Goal: Transaction & Acquisition: Purchase product/service

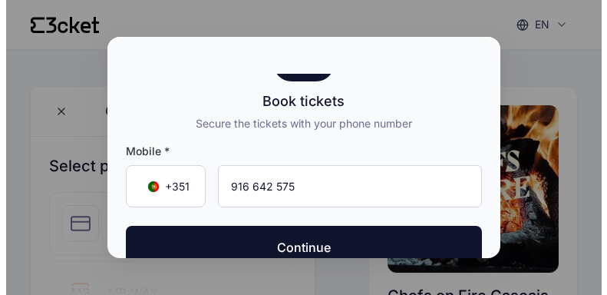
scroll to position [58, 0]
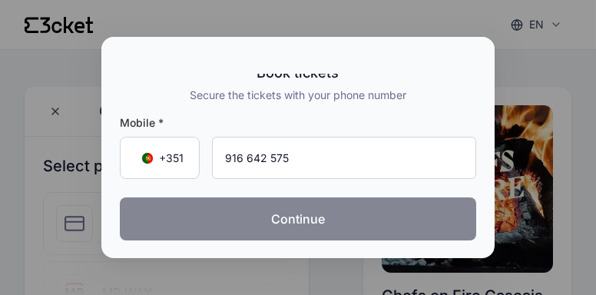
type input "916 642 575"
click at [279, 220] on button "Continue" at bounding box center [298, 218] width 356 height 43
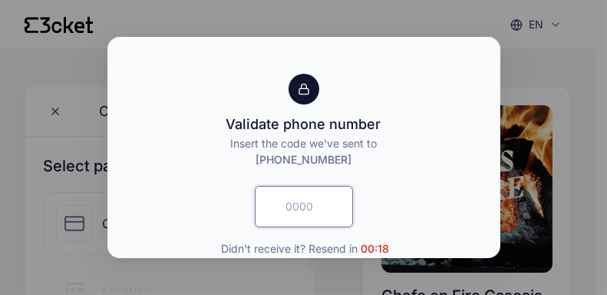
click at [279, 220] on input "text" at bounding box center [304, 206] width 98 height 41
type input "7024"
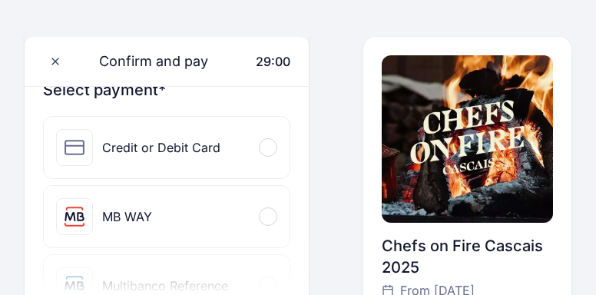
scroll to position [183, 0]
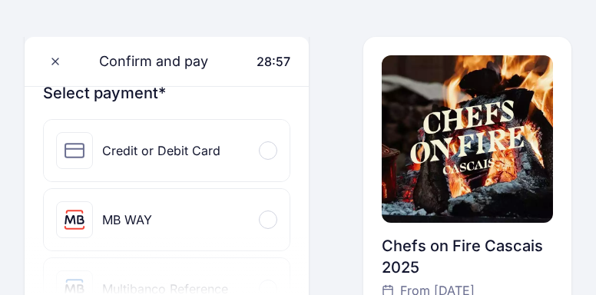
click at [268, 152] on div at bounding box center [268, 150] width 18 height 18
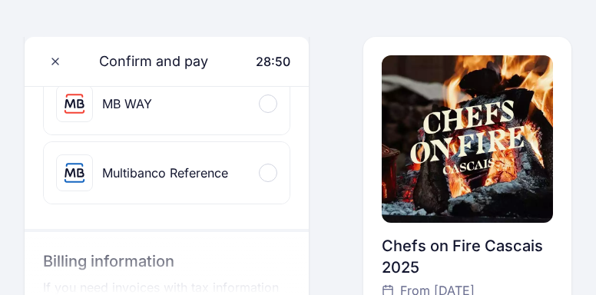
scroll to position [490, 0]
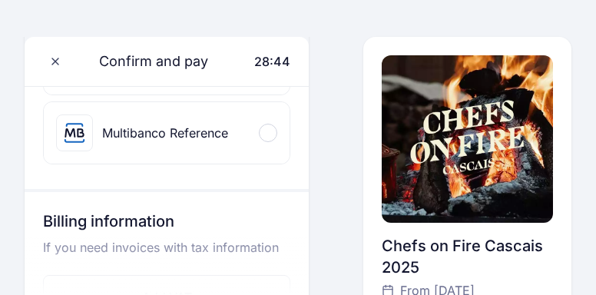
click at [266, 134] on div at bounding box center [268, 133] width 18 height 18
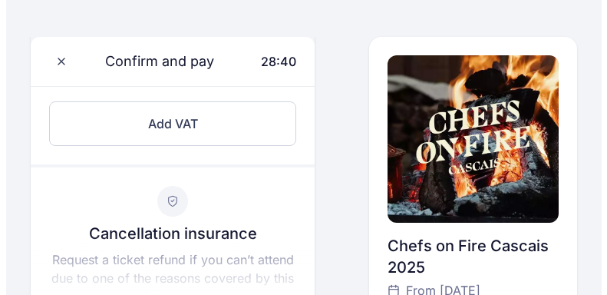
scroll to position [611, 0]
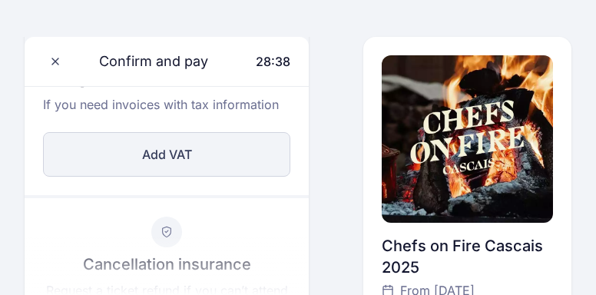
click at [169, 155] on button "Add VAT" at bounding box center [166, 154] width 247 height 45
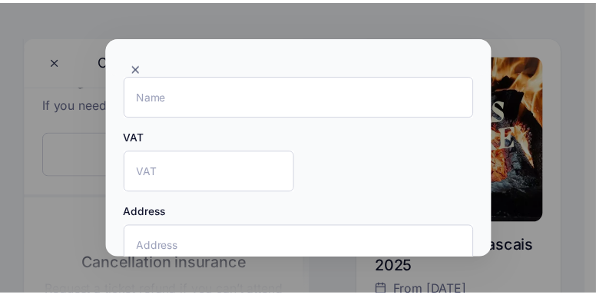
scroll to position [0, 0]
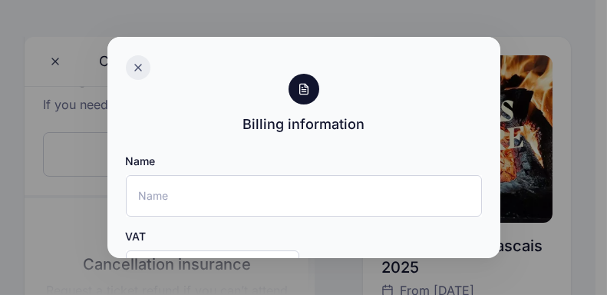
click at [137, 65] on icon at bounding box center [138, 67] width 12 height 12
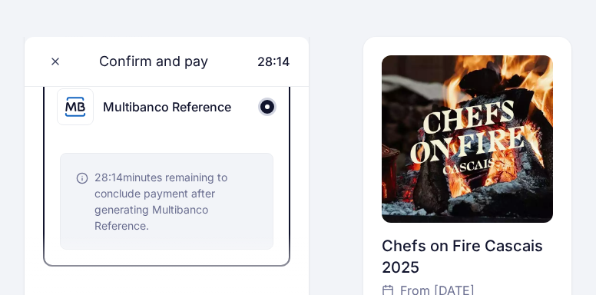
scroll to position [335, 0]
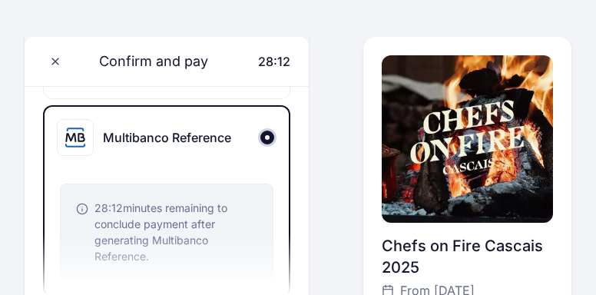
click at [161, 229] on div "28:12 minutes remaining to conclude payment after generating Multibanco Referen…" at bounding box center [175, 232] width 163 height 64
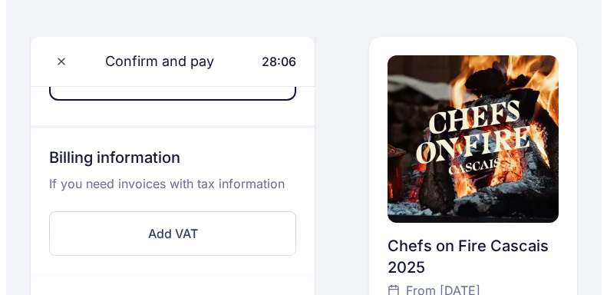
scroll to position [550, 0]
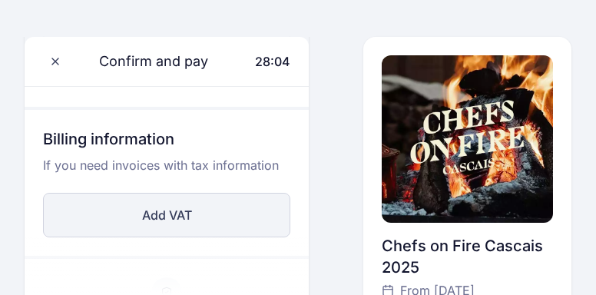
click at [173, 209] on button "Add VAT" at bounding box center [166, 215] width 247 height 45
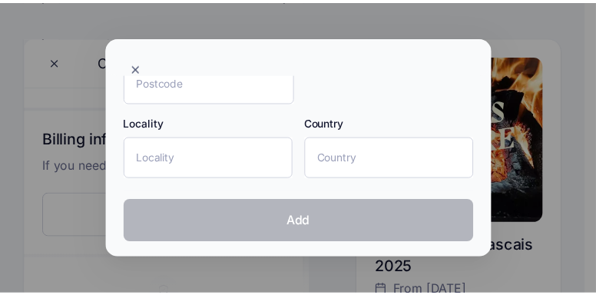
scroll to position [341, 0]
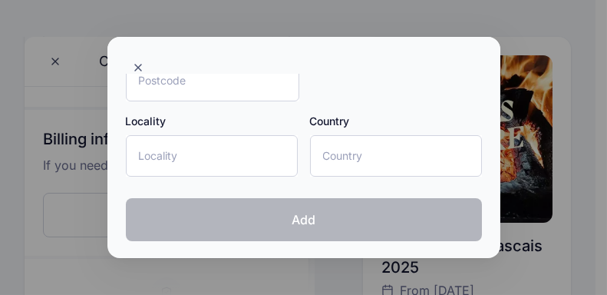
click at [586, 182] on div at bounding box center [303, 147] width 607 height 295
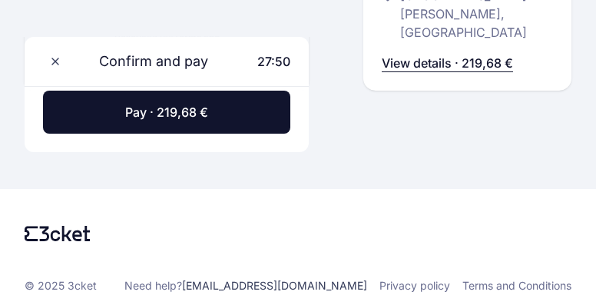
scroll to position [1097, 0]
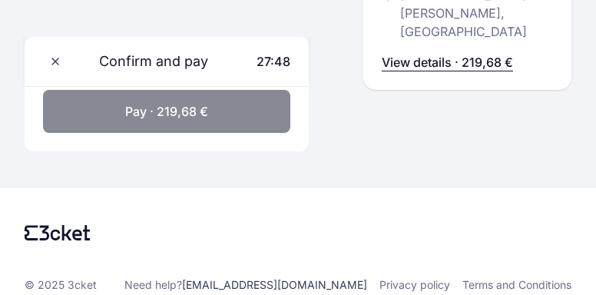
click at [178, 102] on span "Pay · 219,68 €" at bounding box center [166, 111] width 83 height 18
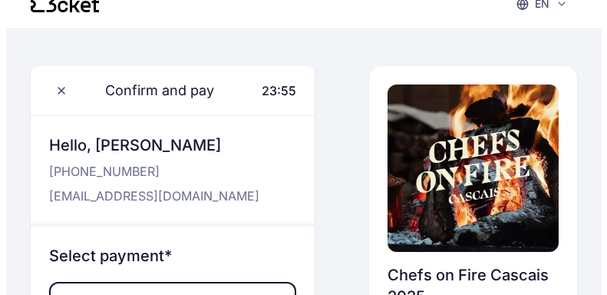
scroll to position [0, 0]
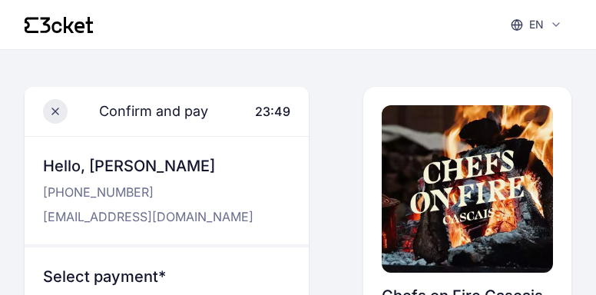
click at [58, 115] on icon at bounding box center [55, 111] width 12 height 12
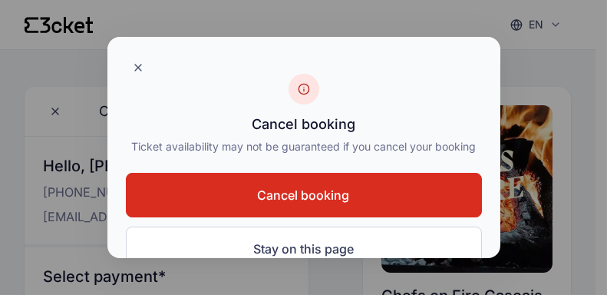
click at [261, 217] on button "Cancel booking" at bounding box center [304, 195] width 356 height 45
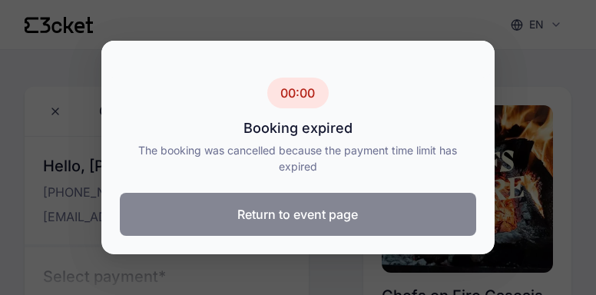
click at [339, 216] on button "Return to event page" at bounding box center [298, 214] width 356 height 43
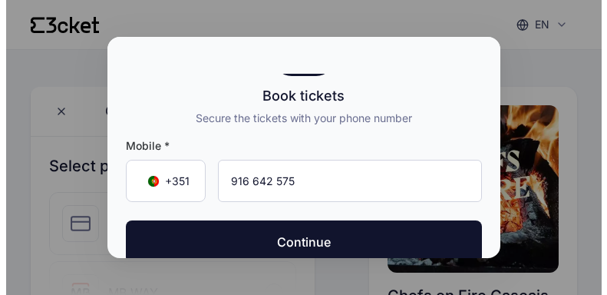
scroll to position [58, 0]
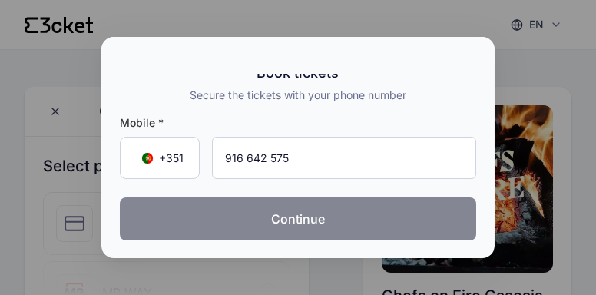
type input "916 642 575"
click at [313, 212] on button "Continue" at bounding box center [298, 218] width 356 height 43
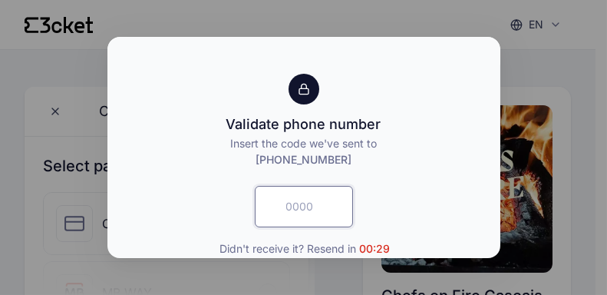
click at [313, 212] on input "text" at bounding box center [304, 206] width 98 height 41
type input "2175"
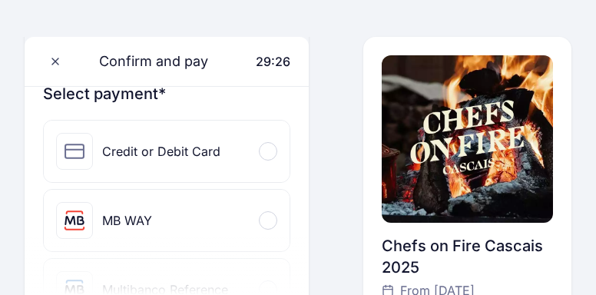
scroll to position [183, 0]
click at [265, 149] on div at bounding box center [268, 150] width 18 height 18
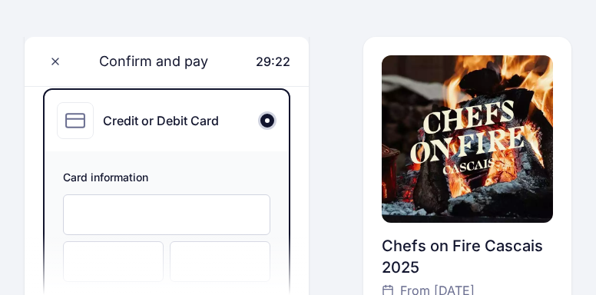
scroll to position [275, 0]
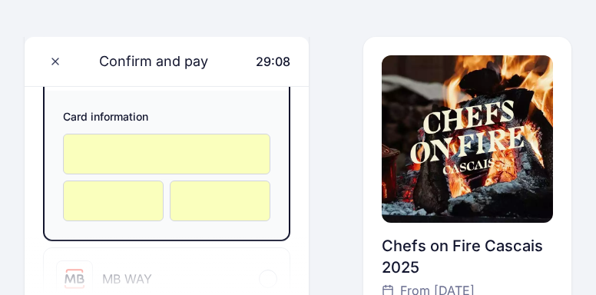
click at [225, 266] on div "MB WAY" at bounding box center [167, 278] width 246 height 61
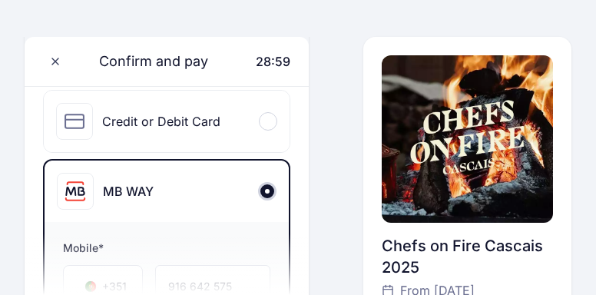
scroll to position [201, 0]
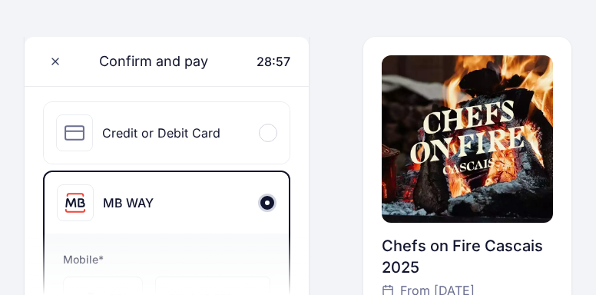
click at [270, 132] on span at bounding box center [268, 132] width 5 height 5
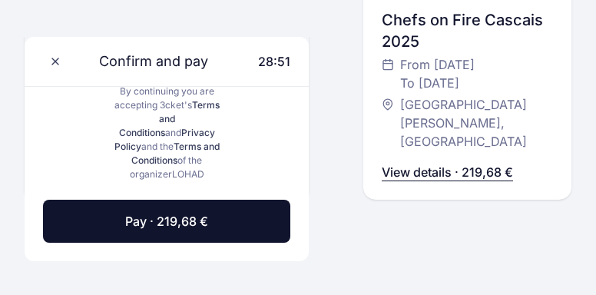
scroll to position [1077, 0]
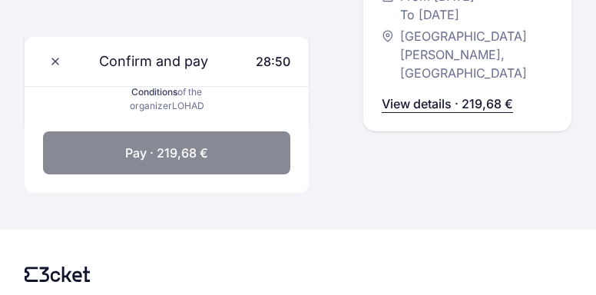
click at [155, 145] on span "Pay · 219,68 €" at bounding box center [166, 153] width 83 height 18
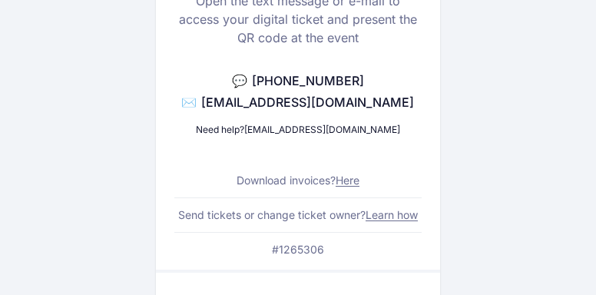
scroll to position [230, 0]
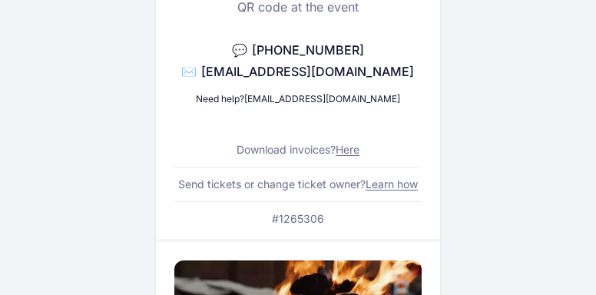
click at [348, 150] on link "Here" at bounding box center [347, 149] width 24 height 13
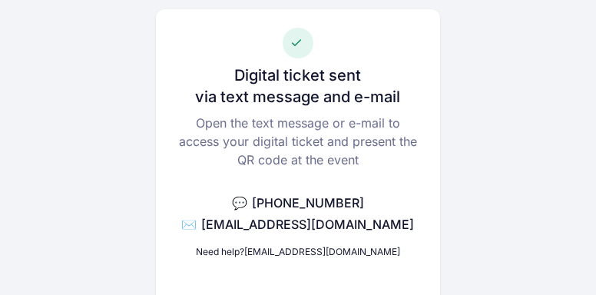
scroll to position [0, 0]
